Goal: Transaction & Acquisition: Purchase product/service

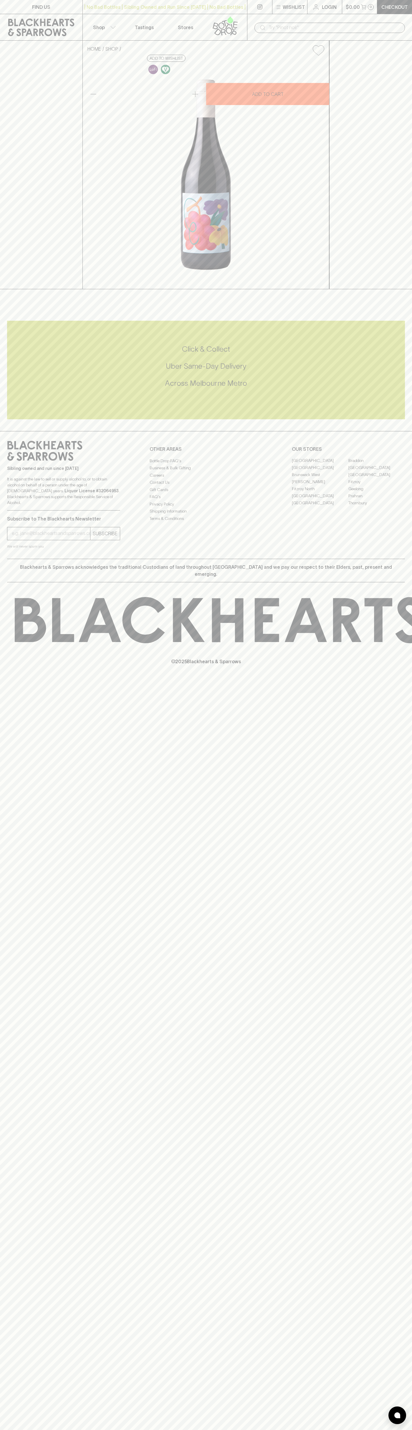
click at [334, 12] on link "Login" at bounding box center [324, 7] width 34 height 14
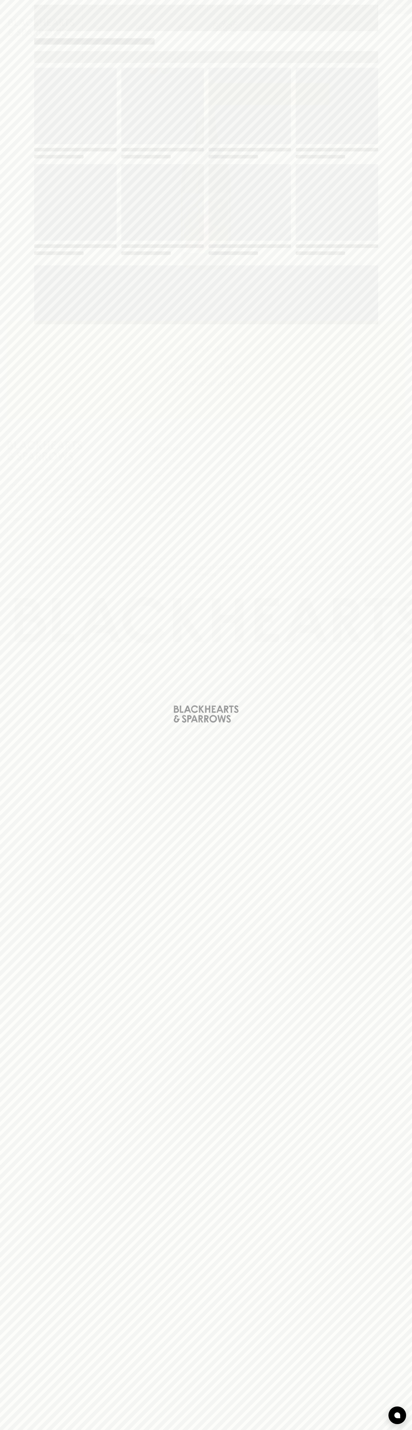
click at [387, 902] on div "Loading" at bounding box center [206, 715] width 412 height 1430
click at [367, 1430] on html "FIND US | No Bad Bottles | Sibling Owned and Run Since 2006 | No Bad Bottles | …" at bounding box center [206, 715] width 412 height 1430
click at [22, 764] on div "Loading" at bounding box center [206, 715] width 412 height 1430
